Goal: Use online tool/utility

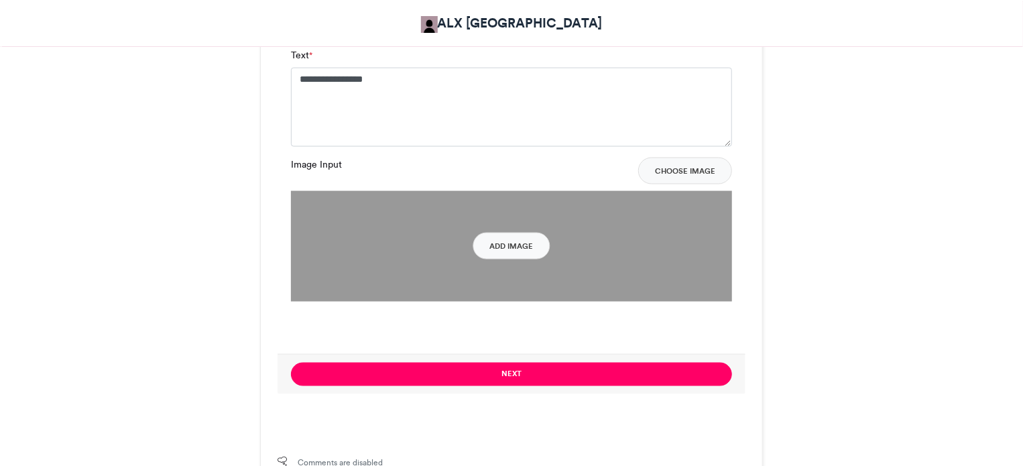
scroll to position [1627, 0]
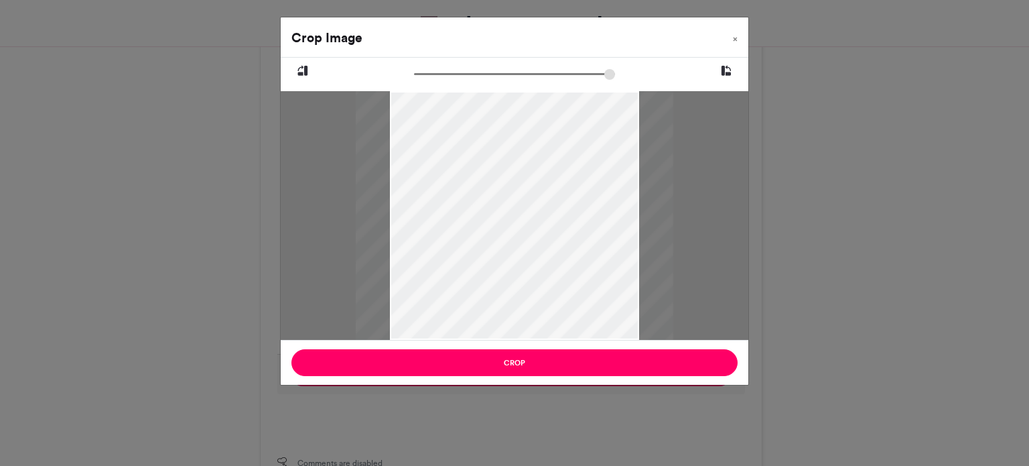
type input "******"
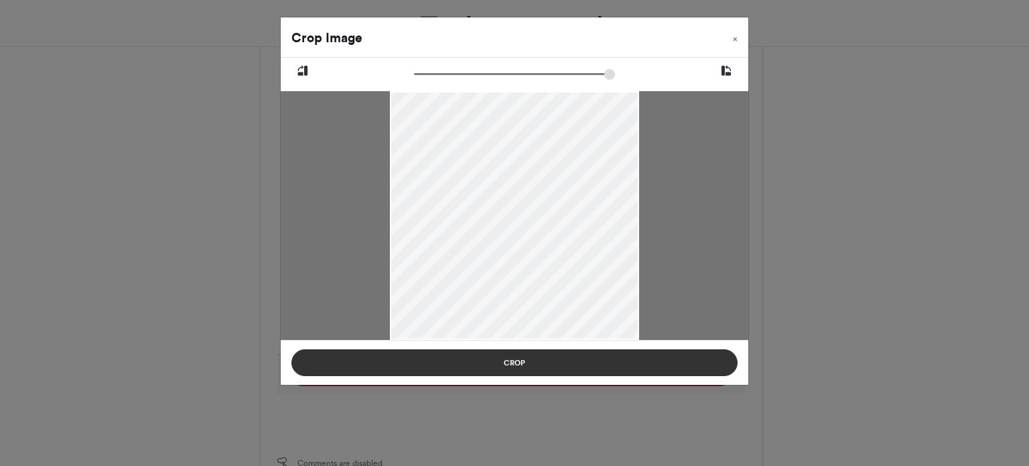
click at [519, 361] on button "Crop" at bounding box center [515, 362] width 446 height 27
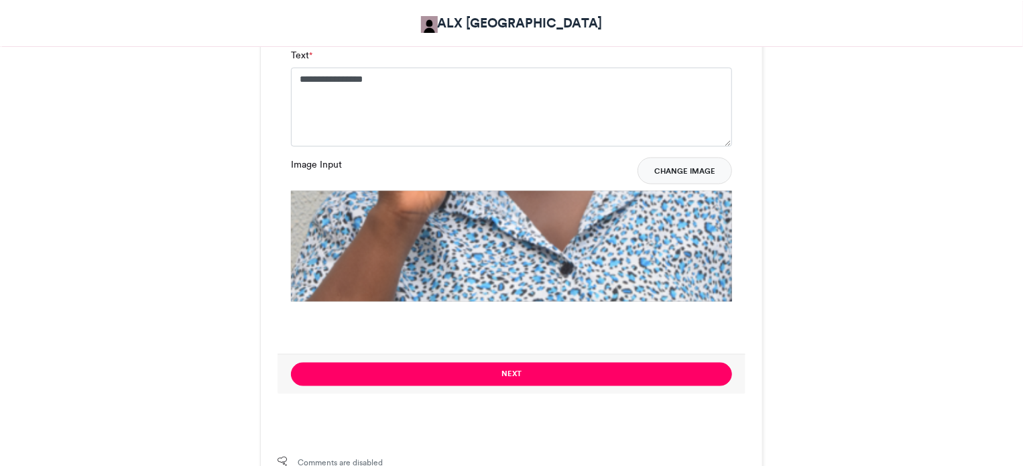
click at [669, 170] on button "Change Image" at bounding box center [684, 171] width 95 height 27
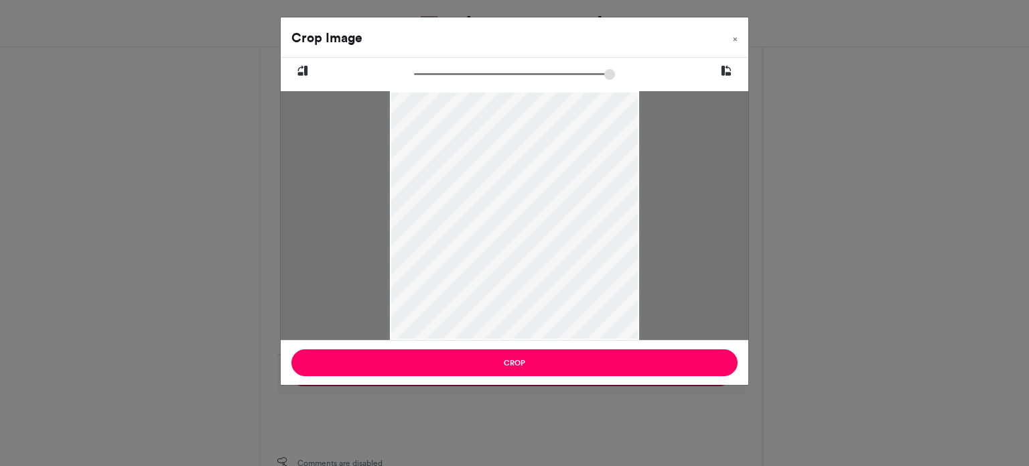
type input "******"
drag, startPoint x: 418, startPoint y: 72, endPoint x: 322, endPoint y: 75, distance: 96.6
click at [414, 74] on input "zoom" at bounding box center [514, 74] width 201 height 13
click at [727, 68] on icon at bounding box center [726, 70] width 12 height 17
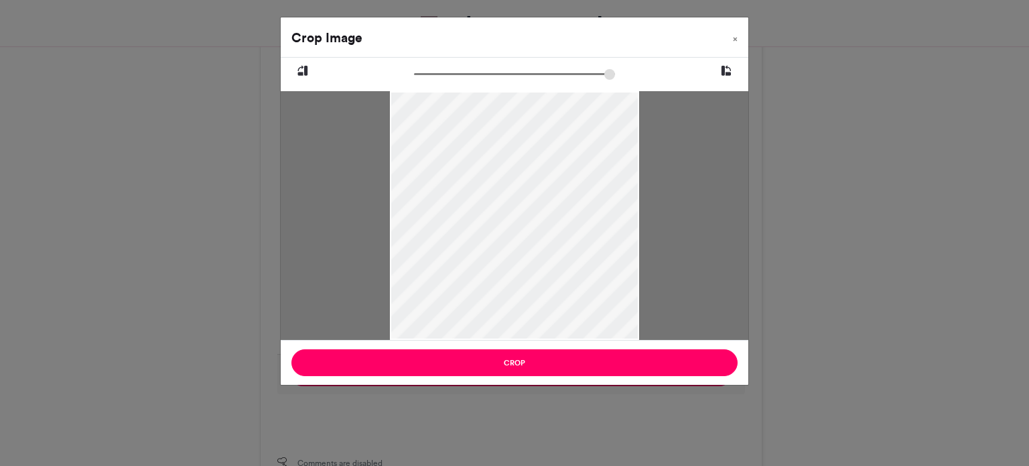
click at [727, 68] on icon at bounding box center [726, 70] width 12 height 17
click at [732, 38] on button "×" at bounding box center [735, 36] width 26 height 38
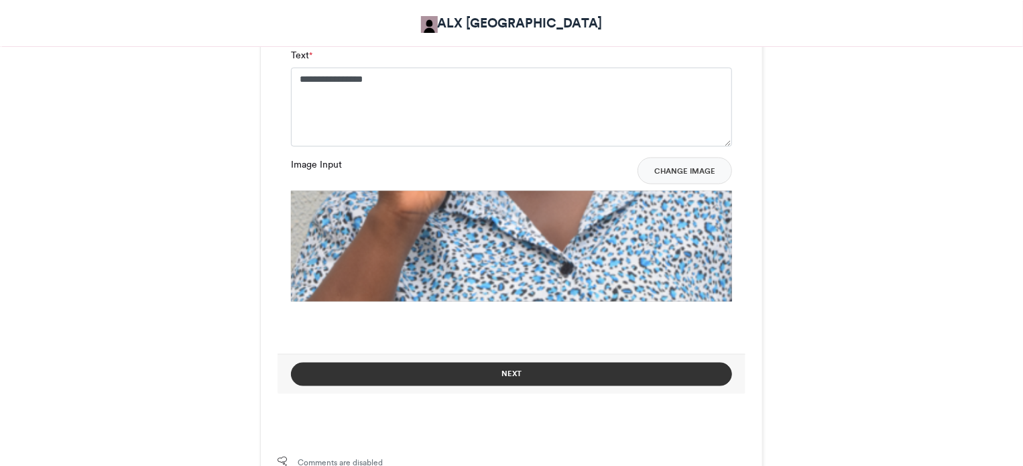
click at [537, 375] on button "Next" at bounding box center [511, 374] width 441 height 23
